Goal: Find specific page/section: Find specific page/section

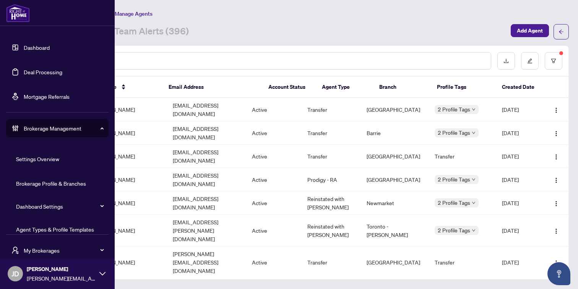
scroll to position [60, 0]
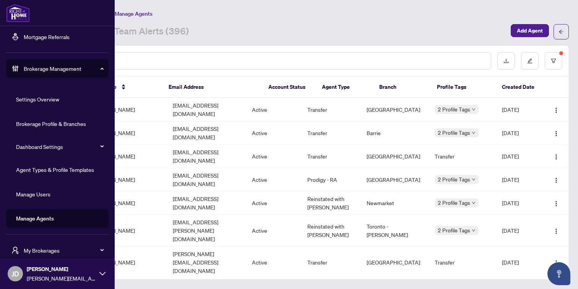
click at [47, 69] on span "Brokerage Management" at bounding box center [64, 68] width 80 height 8
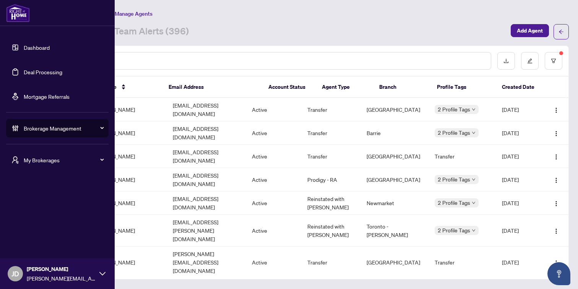
scroll to position [0, 0]
click at [31, 160] on span "My Brokerages" at bounding box center [64, 160] width 80 height 8
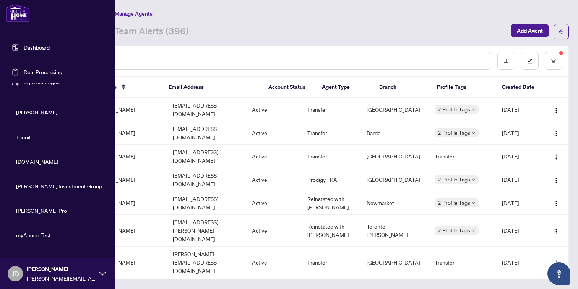
scroll to position [33, 0]
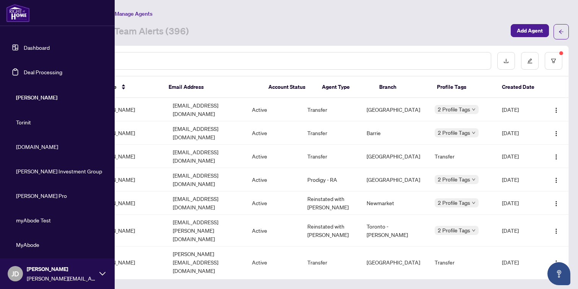
click at [33, 147] on span "[DOMAIN_NAME]" at bounding box center [59, 146] width 87 height 8
